Goal: Task Accomplishment & Management: Manage account settings

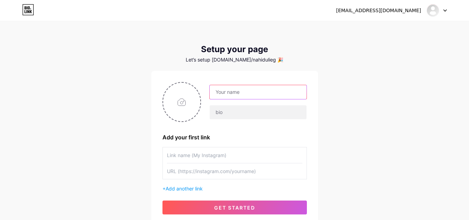
click at [247, 92] on input "text" at bounding box center [258, 92] width 96 height 14
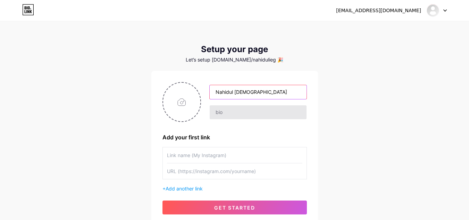
type input "Nahidul Islam"
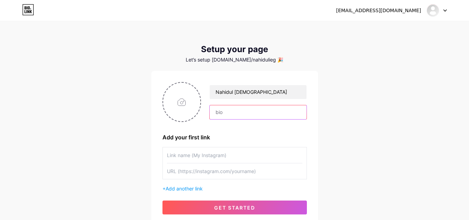
click at [232, 111] on input "text" at bounding box center [258, 112] width 96 height 14
click at [183, 102] on input "file" at bounding box center [181, 102] width 37 height 39
type input "C:\fakepath\apu.jpg"
click at [218, 155] on input "text" at bounding box center [234, 155] width 135 height 16
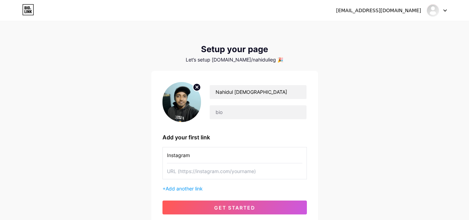
type input "Instagram"
click at [185, 172] on input "text" at bounding box center [234, 171] width 135 height 16
paste input "https://www.instagram.com/"
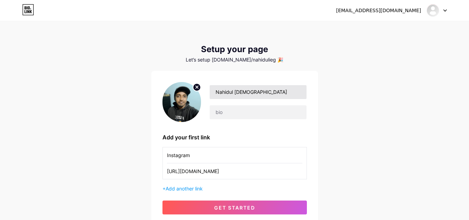
type input "https://www.instagram.com/"
drag, startPoint x: 250, startPoint y: 91, endPoint x: 209, endPoint y: 91, distance: 41.7
click at [209, 91] on div "Nahidul Islam" at bounding box center [254, 102] width 106 height 35
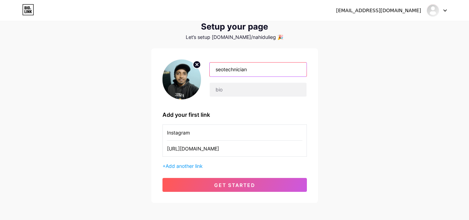
scroll to position [35, 0]
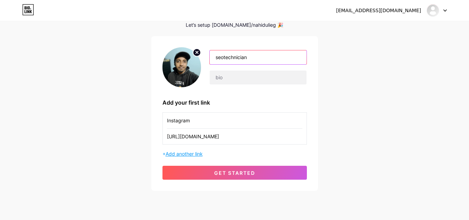
type input "seotechnician"
click at [185, 153] on span "Add another link" at bounding box center [184, 154] width 37 height 6
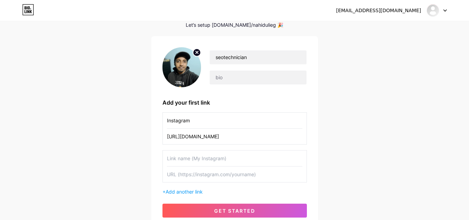
click at [213, 156] on input "text" at bounding box center [234, 158] width 135 height 16
type input "Linkedin"
click at [215, 174] on input "text" at bounding box center [234, 174] width 135 height 16
paste input "https://www.linkedin.com/in/nahidul-islam-6156b0336?utm_source=share&utm_campai…"
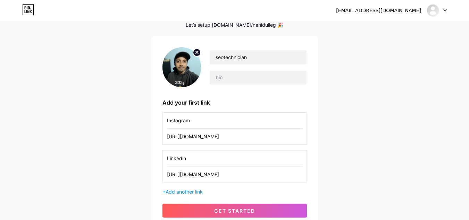
click at [299, 174] on div "Linkedin https://www.linkedin.com/in/nahidul-islam-6156b0336?utm_source=share&u…" at bounding box center [234, 166] width 144 height 32
click at [300, 174] on input "https://www.linkedin.com/in/nahidul-islam-6156b0336?utm_source=share&utm_campai…" at bounding box center [234, 174] width 135 height 16
drag, startPoint x: 300, startPoint y: 174, endPoint x: 217, endPoint y: 177, distance: 83.3
click at [217, 177] on input "https://www.linkedin.com/in/nahidul-islam-6156b0336?utm_source=share&utm_campai…" at bounding box center [234, 174] width 135 height 16
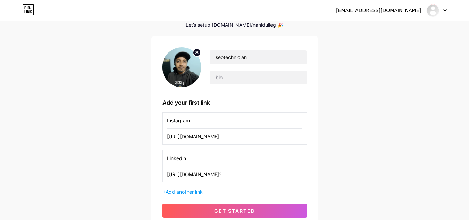
scroll to position [0, 0]
type input "https://www.linkedin.com/in/nahidul-islam-6156b0336?"
click at [328, 177] on div "nahidul5030@gmail.com Dashboard Logout Setup your page Let’s setup bio.link/nah…" at bounding box center [234, 107] width 469 height 285
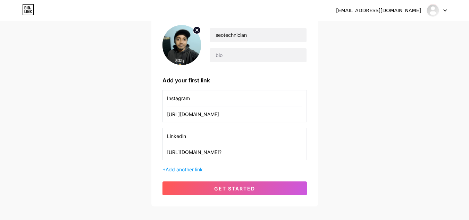
scroll to position [69, 0]
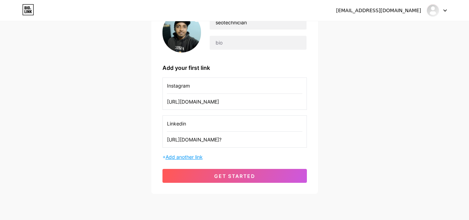
click at [183, 157] on span "Add another link" at bounding box center [184, 157] width 37 height 6
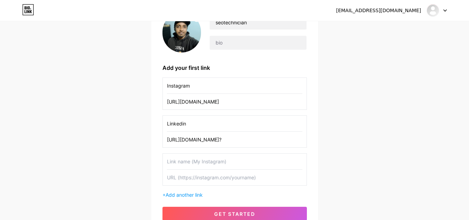
click at [192, 164] on input "text" at bounding box center [234, 161] width 135 height 16
type input "Facebook"
click at [193, 177] on input "text" at bounding box center [234, 177] width 135 height 16
paste input "[URL][DOMAIN_NAME]"
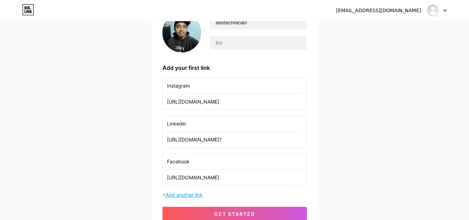
type input "[URL][DOMAIN_NAME]"
click at [188, 194] on span "Add another link" at bounding box center [184, 195] width 37 height 6
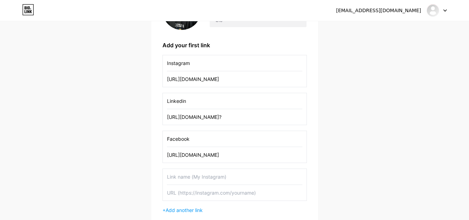
scroll to position [104, 0]
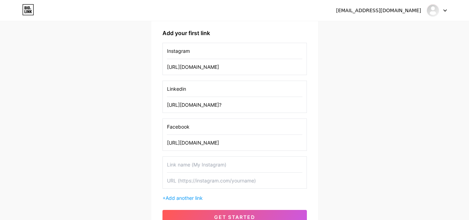
click at [210, 166] on input "text" at bounding box center [234, 165] width 135 height 16
type input "X"
click at [210, 180] on input "text" at bounding box center [234, 181] width 135 height 16
paste input "[URL][DOMAIN_NAME]"
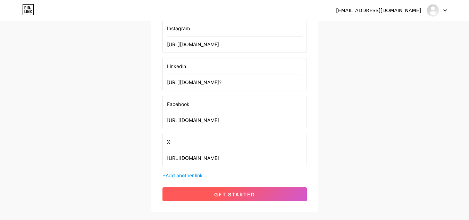
scroll to position [139, 0]
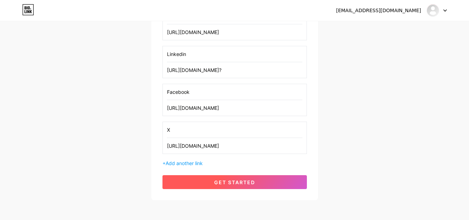
type input "[URL][DOMAIN_NAME]"
click at [246, 182] on span "get started" at bounding box center [234, 182] width 41 height 6
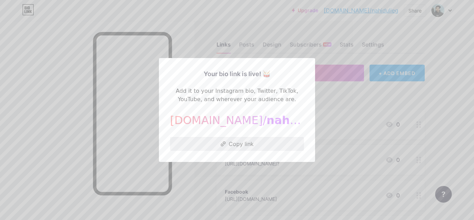
click at [238, 144] on button "Copy link" at bounding box center [237, 144] width 134 height 14
click at [285, 121] on div "bio.link/ nahidulieg" at bounding box center [237, 120] width 134 height 17
drag, startPoint x: 282, startPoint y: 120, endPoint x: 230, endPoint y: 120, distance: 51.0
click at [231, 120] on div "bio.link/ nahidulieg" at bounding box center [237, 120] width 134 height 17
click at [335, 108] on div at bounding box center [237, 110] width 474 height 220
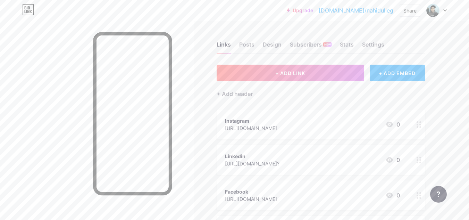
click at [442, 8] on div at bounding box center [437, 10] width 20 height 12
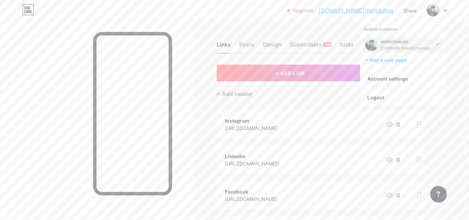
click at [420, 46] on div "[DOMAIN_NAME]/nahidulieg" at bounding box center [406, 48] width 53 height 6
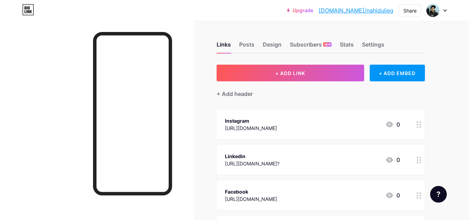
click at [365, 11] on link "[DOMAIN_NAME]/nahidulieg" at bounding box center [356, 10] width 75 height 8
click at [372, 42] on div "Settings" at bounding box center [373, 46] width 22 height 12
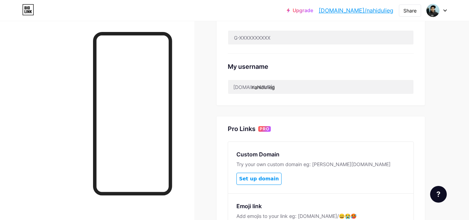
scroll to position [243, 0]
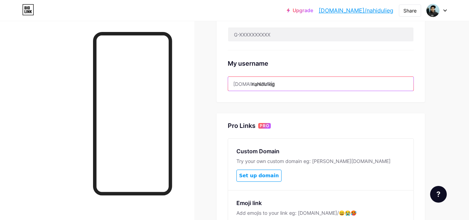
drag, startPoint x: 276, startPoint y: 84, endPoint x: 251, endPoint y: 83, distance: 24.3
click at [251, 83] on input "nahidulieg" at bounding box center [320, 84] width 185 height 14
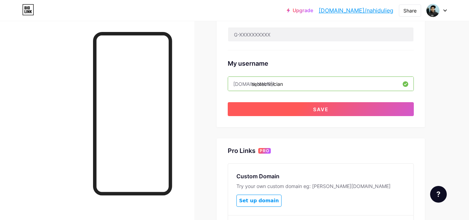
type input "seotechnician"
click at [299, 110] on button "Save" at bounding box center [321, 109] width 186 height 14
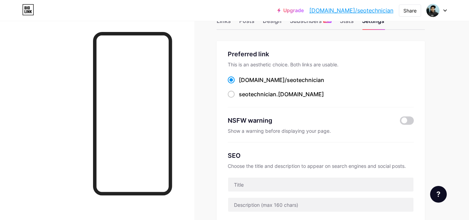
scroll to position [0, 0]
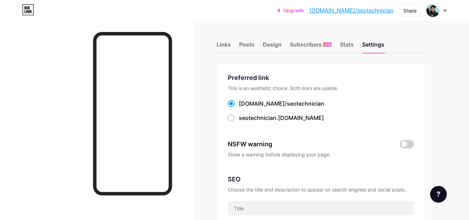
click at [363, 11] on link "[DOMAIN_NAME]/seotechnician" at bounding box center [351, 10] width 84 height 8
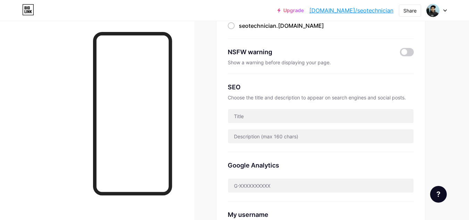
scroll to position [104, 0]
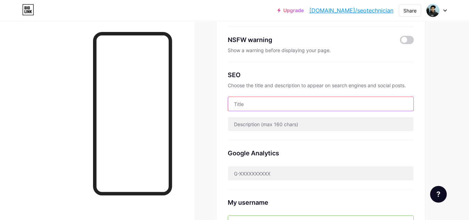
click at [278, 102] on input "text" at bounding box center [320, 104] width 185 height 14
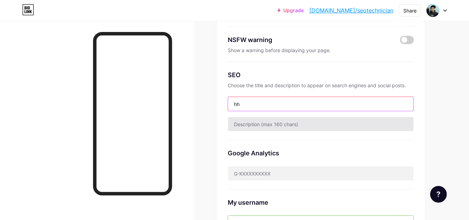
type input "h"
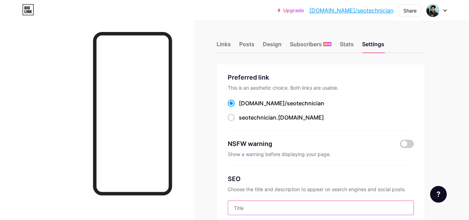
scroll to position [0, 0]
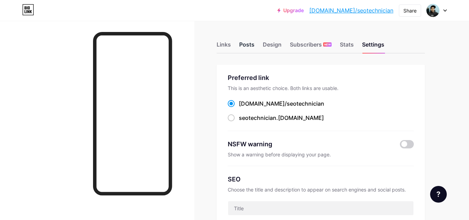
click at [247, 45] on div "Posts" at bounding box center [246, 46] width 15 height 12
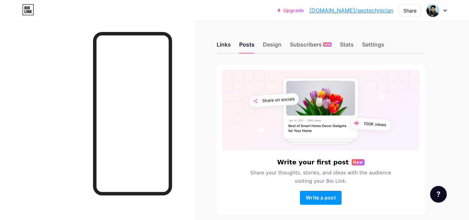
click at [218, 46] on div "Links" at bounding box center [224, 46] width 14 height 12
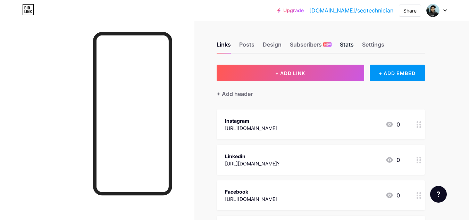
click at [340, 46] on div "Stats" at bounding box center [347, 46] width 14 height 12
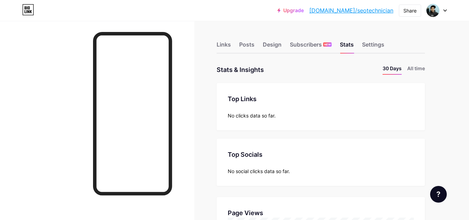
scroll to position [220, 469]
click at [372, 48] on div "Settings" at bounding box center [373, 46] width 22 height 12
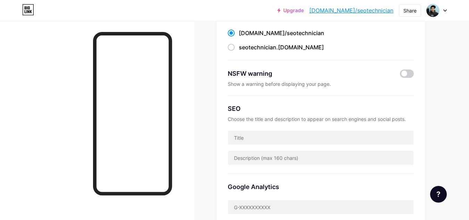
scroll to position [104, 0]
